Goal: Task Accomplishment & Management: Complete application form

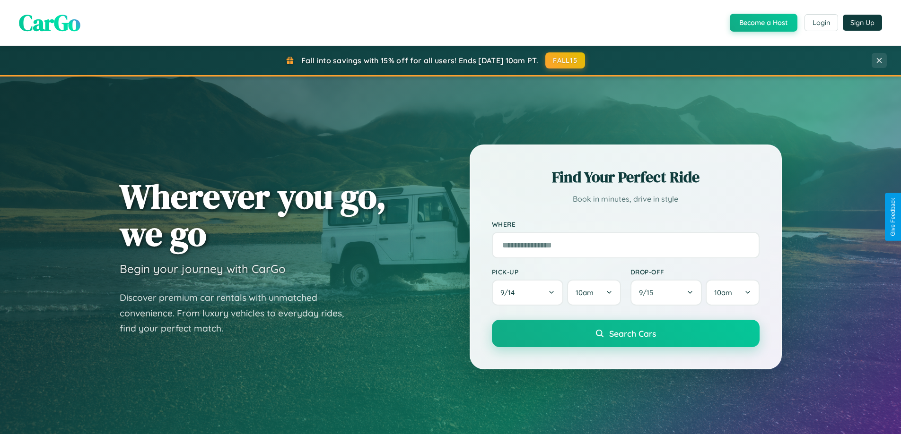
scroll to position [1819, 0]
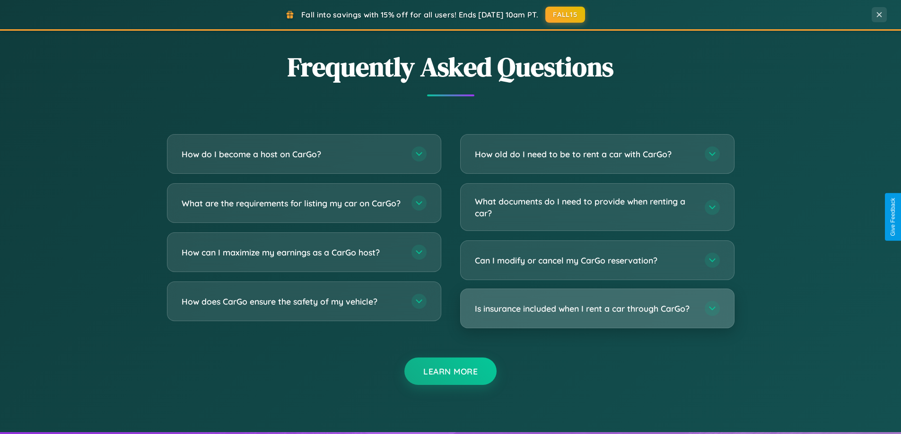
click at [597, 310] on h3 "Is insurance included when I rent a car through CarGo?" at bounding box center [585, 309] width 220 height 12
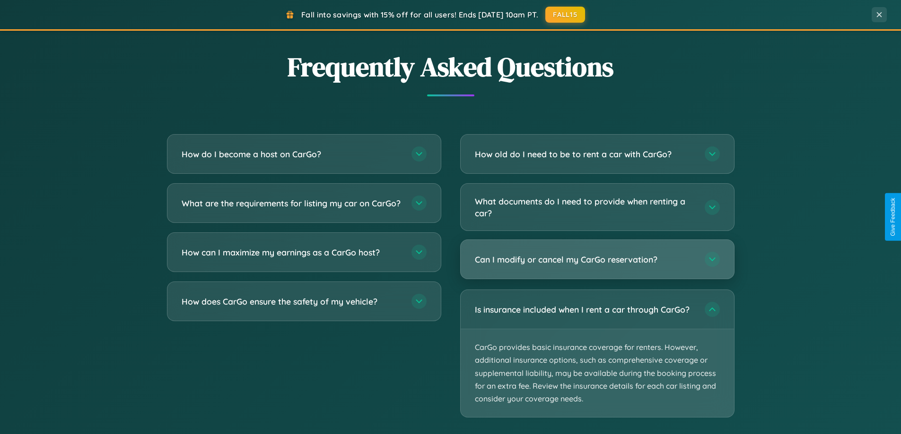
click at [597, 260] on h3 "Can I modify or cancel my CarGo reservation?" at bounding box center [585, 260] width 220 height 12
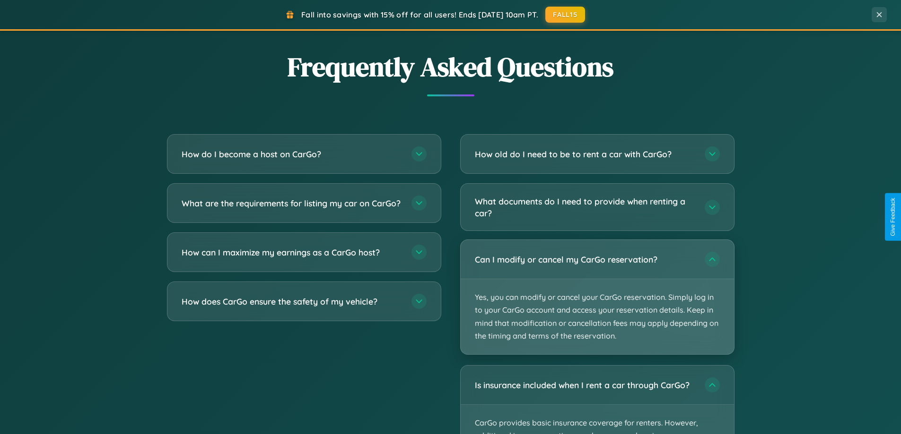
click at [597, 297] on p "Yes, you can modify or cancel your CarGo reservation. Simply log in to your Car…" at bounding box center [596, 316] width 273 height 75
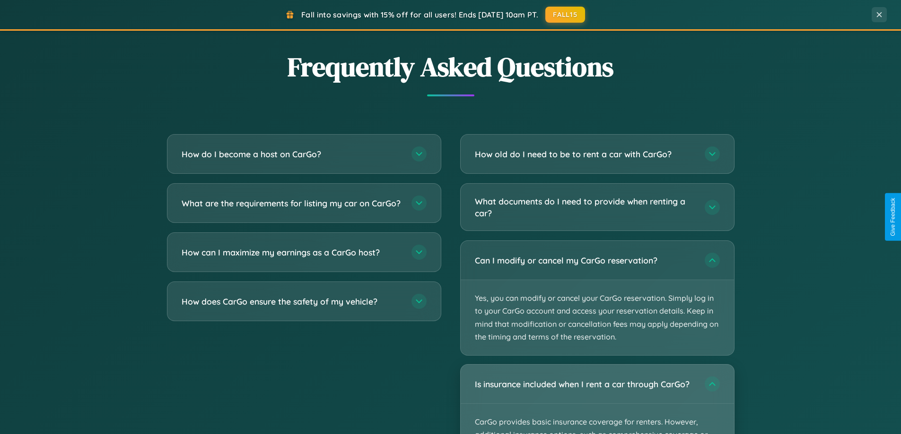
click at [597, 399] on div "Is insurance included when I rent a car through CarGo?" at bounding box center [596, 384] width 273 height 39
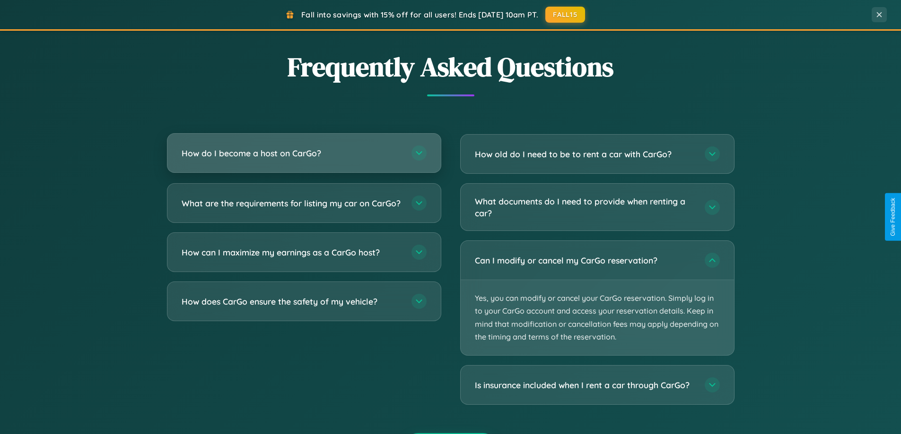
click at [303, 153] on h3 "How do I become a host on CarGo?" at bounding box center [292, 153] width 220 height 12
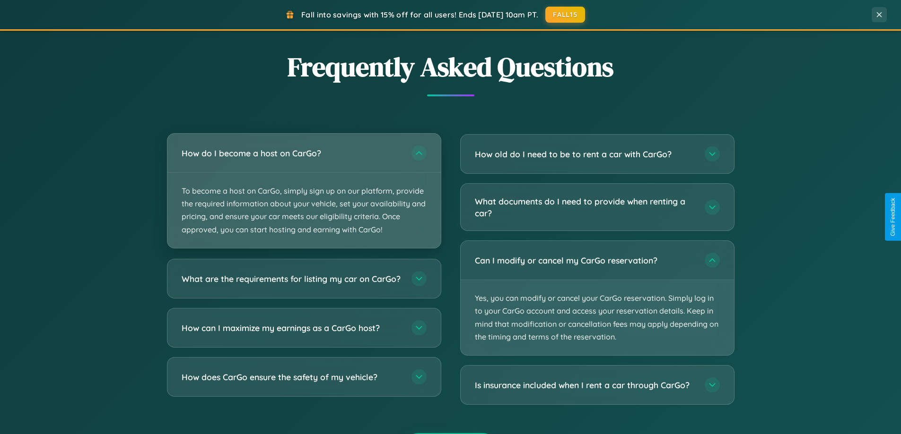
scroll to position [1519, 0]
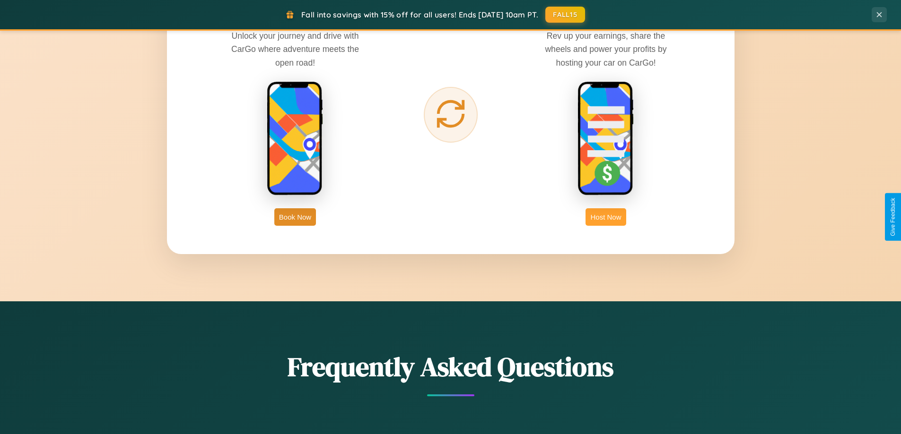
click at [606, 217] on button "Host Now" at bounding box center [605, 216] width 40 height 17
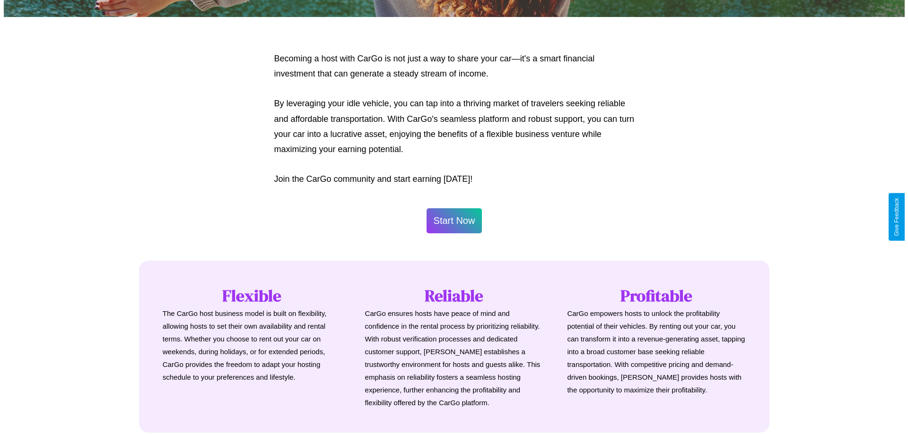
scroll to position [457, 0]
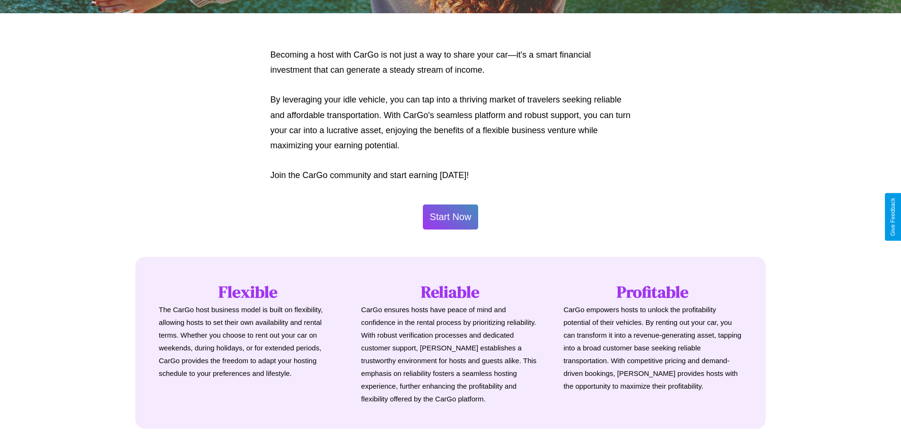
click at [450, 217] on button "Start Now" at bounding box center [451, 217] width 56 height 25
